Goal: Task Accomplishment & Management: Manage account settings

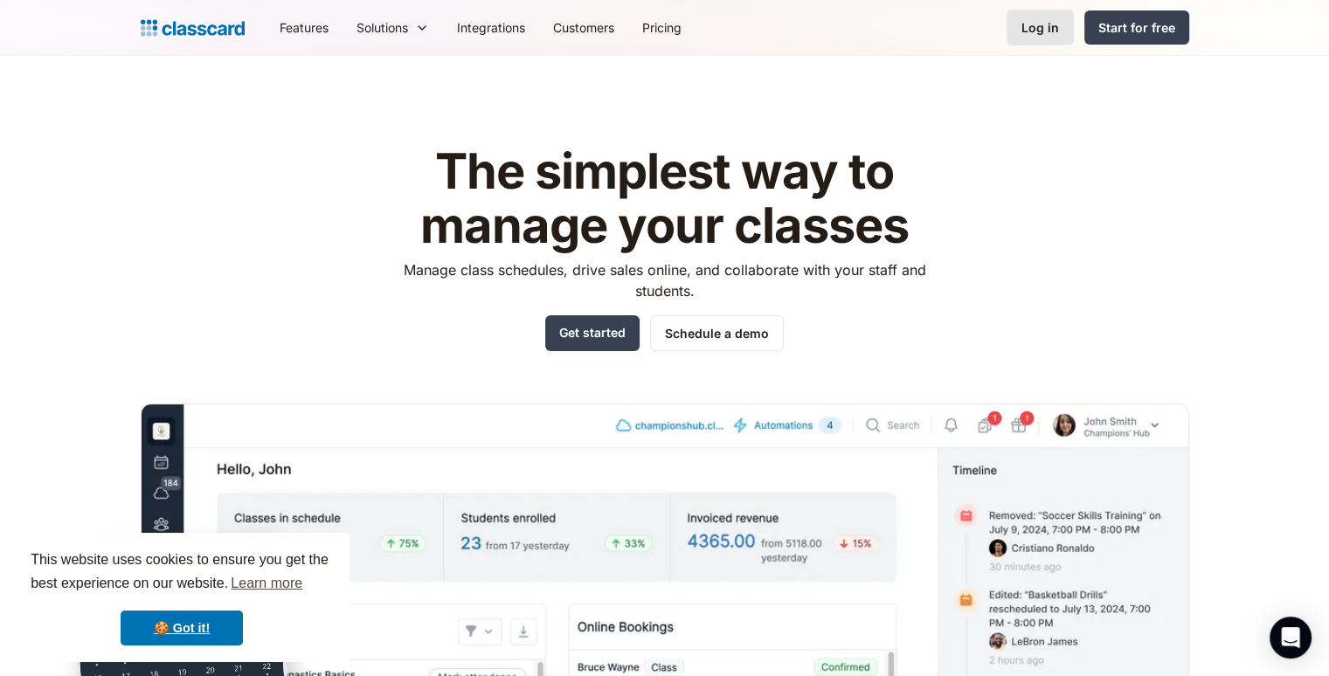
click at [1052, 32] on div "Log in" at bounding box center [1040, 27] width 38 height 18
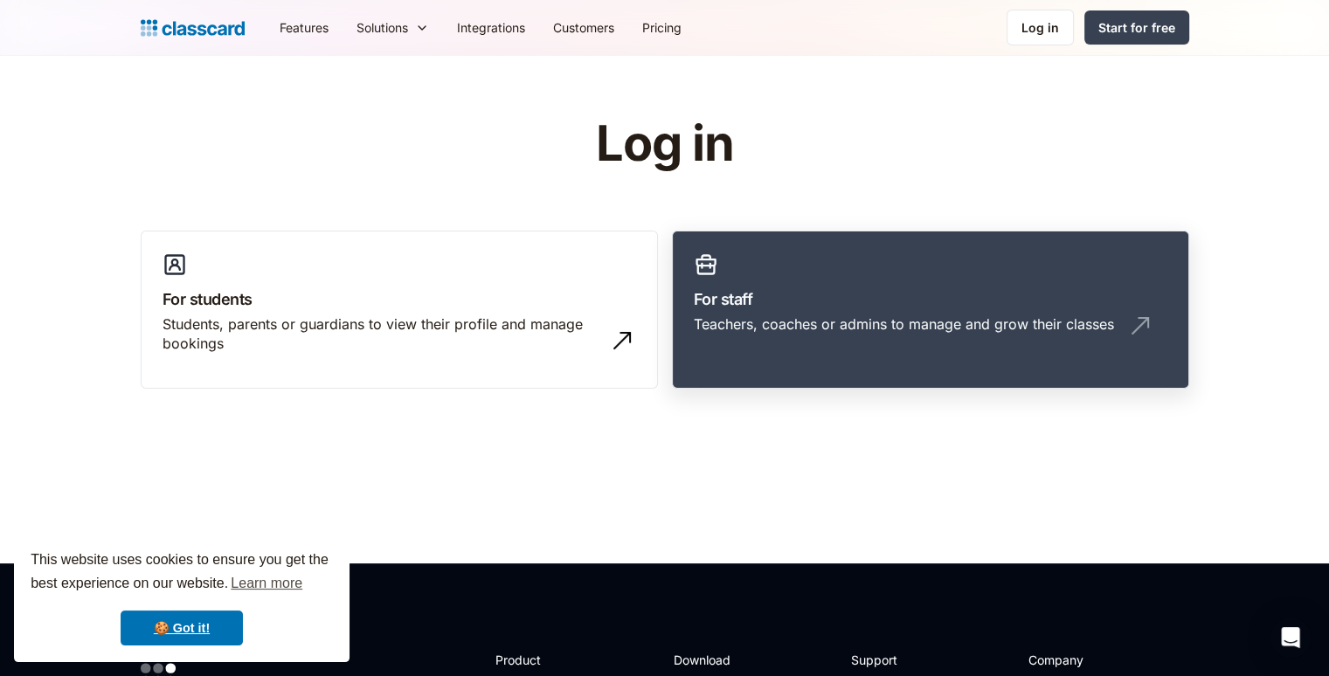
click at [807, 305] on h3 "For staff" at bounding box center [930, 299] width 473 height 24
